Goal: Entertainment & Leisure: Consume media (video, audio)

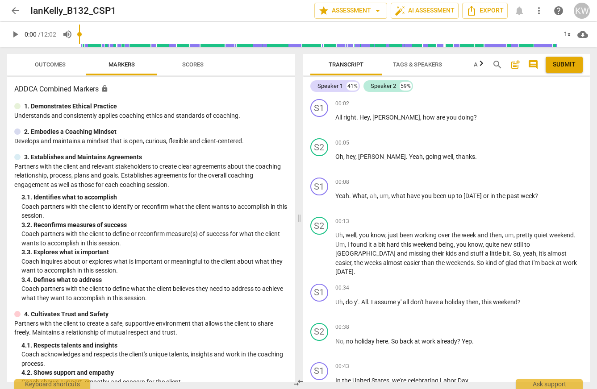
click at [15, 33] on span "play_arrow" at bounding box center [15, 34] width 11 height 11
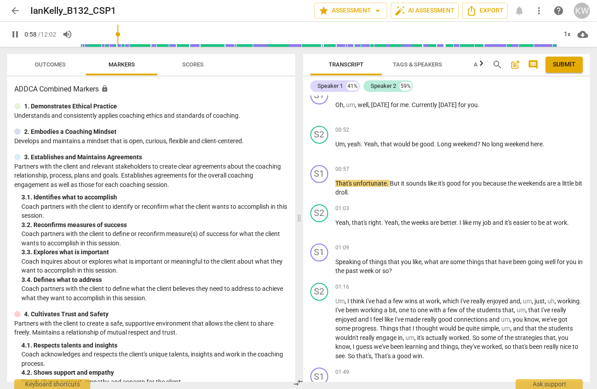
scroll to position [355, 0]
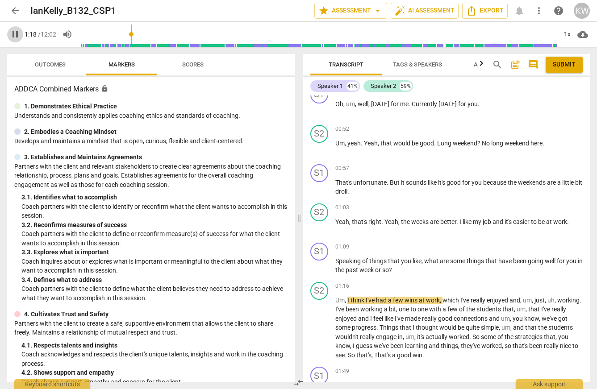
click at [16, 34] on span "pause" at bounding box center [15, 34] width 11 height 11
click at [16, 34] on span "play_arrow" at bounding box center [15, 34] width 11 height 11
click at [94, 35] on input "range" at bounding box center [318, 34] width 478 height 29
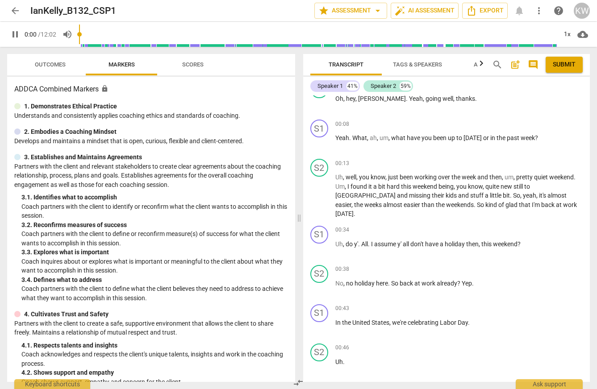
drag, startPoint x: 94, startPoint y: 35, endPoint x: 86, endPoint y: 34, distance: 8.1
click at [86, 34] on input "range" at bounding box center [318, 34] width 478 height 29
click at [14, 35] on span "pause" at bounding box center [15, 34] width 11 height 11
click at [14, 35] on span "play_arrow" at bounding box center [15, 34] width 11 height 11
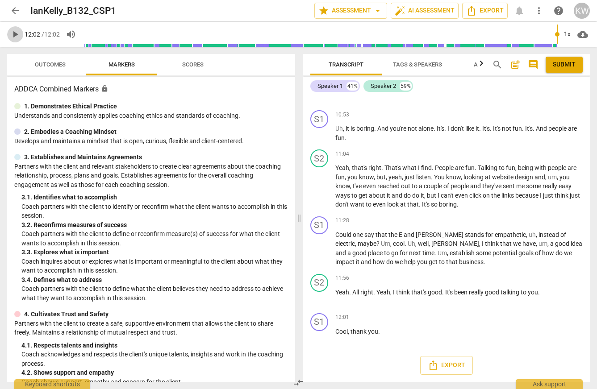
click at [16, 33] on span "play_arrow" at bounding box center [15, 34] width 11 height 11
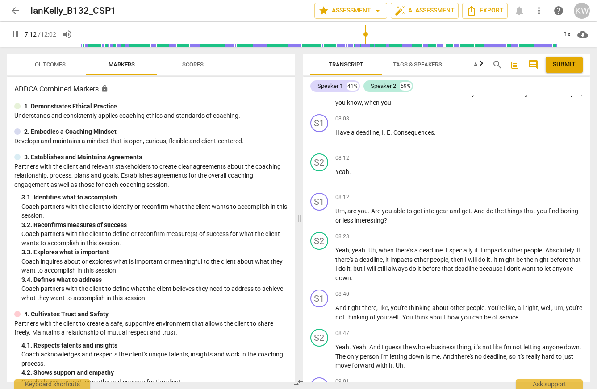
scroll to position [2161, 0]
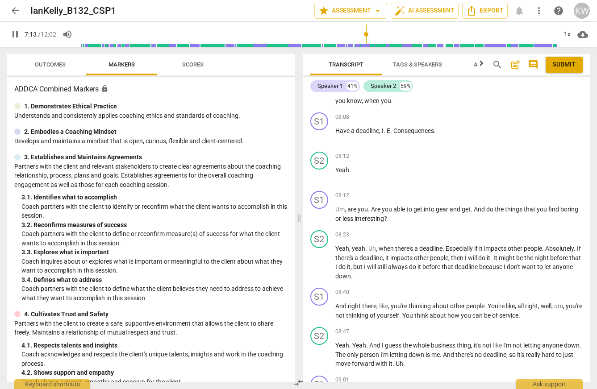
click at [437, 68] on span "Tags & Speakers" at bounding box center [417, 64] width 49 height 7
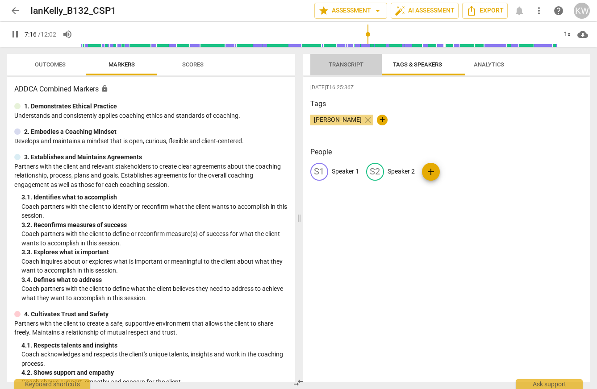
click at [354, 66] on span "Transcript" at bounding box center [346, 64] width 35 height 7
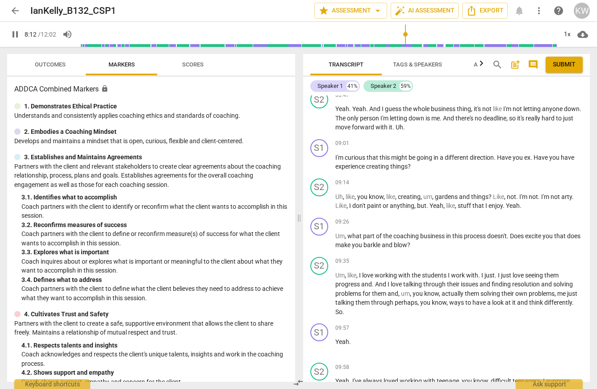
scroll to position [2687, 0]
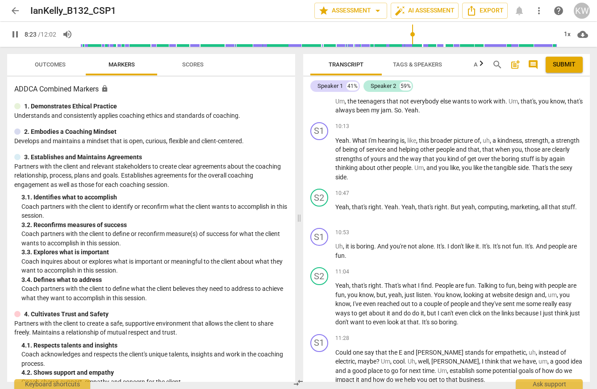
click at [15, 31] on span "pause" at bounding box center [15, 34] width 11 height 11
type input "504"
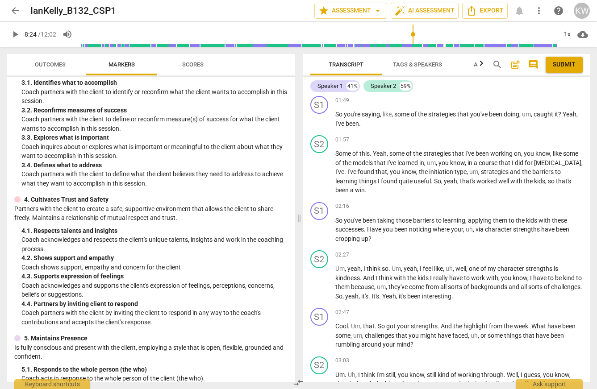
scroll to position [627, 0]
click at [532, 104] on div "+" at bounding box center [534, 99] width 9 height 9
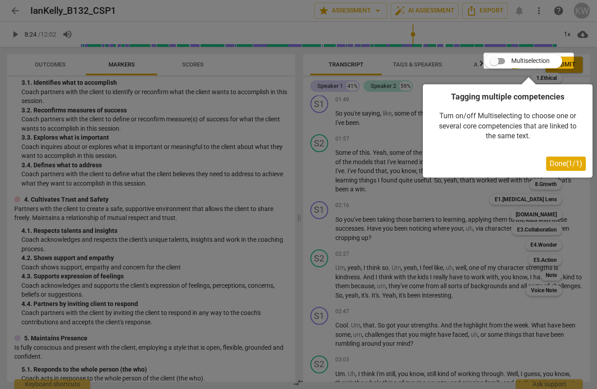
click at [572, 166] on span "Done ( 1 / 1 )" at bounding box center [566, 163] width 33 height 8
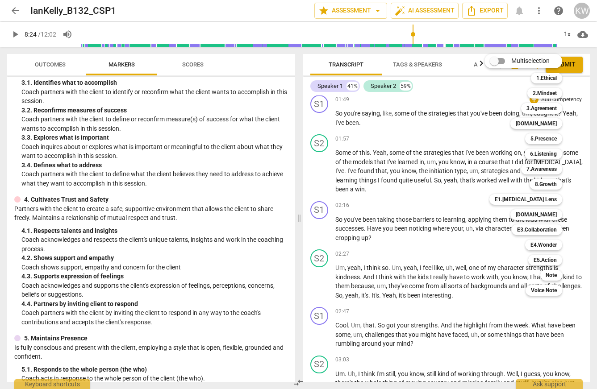
click at [426, 160] on div at bounding box center [298, 194] width 597 height 389
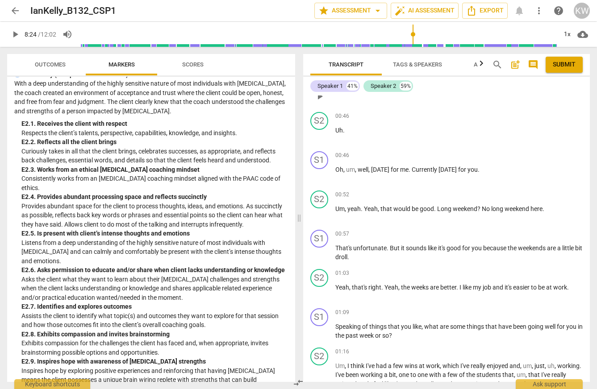
scroll to position [298, 0]
